Goal: Information Seeking & Learning: Learn about a topic

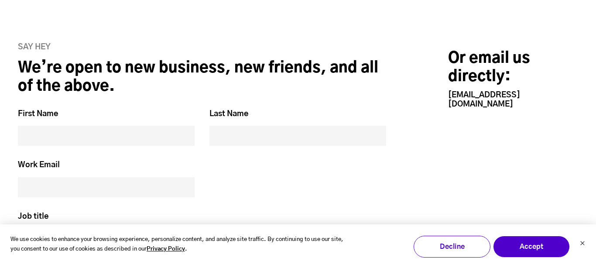
scroll to position [2431, 0]
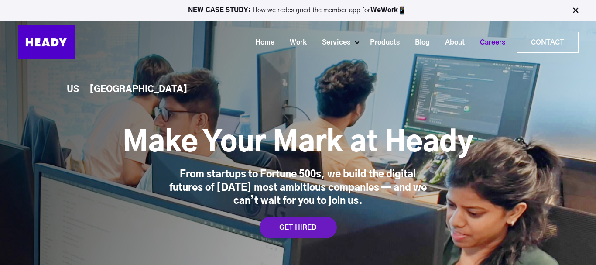
click at [478, 39] on link "Careers" at bounding box center [489, 42] width 41 height 16
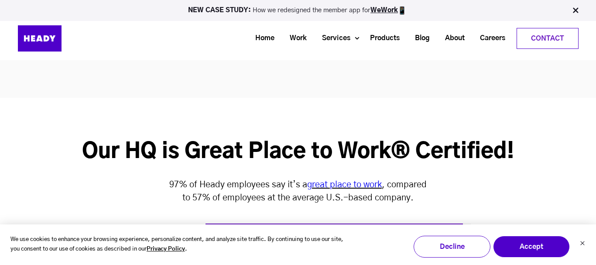
scroll to position [2783, 0]
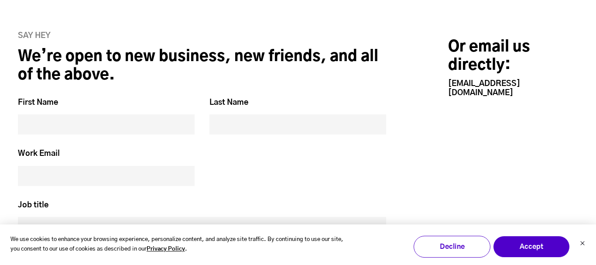
scroll to position [2432, 0]
